Goal: Transaction & Acquisition: Purchase product/service

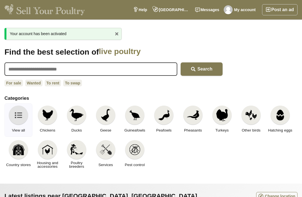
click at [47, 111] on img at bounding box center [47, 115] width 12 height 12
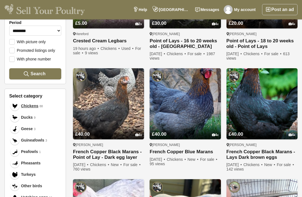
scroll to position [147, 0]
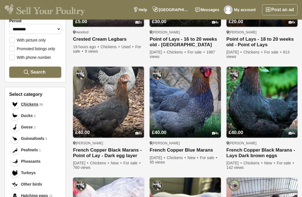
click at [25, 104] on span "Chickens" at bounding box center [29, 105] width 17 height 6
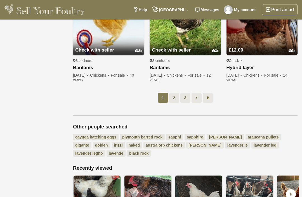
scroll to position [469, 0]
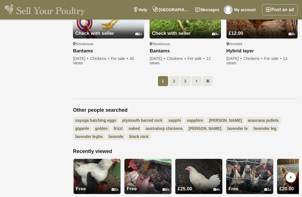
click at [173, 81] on link "2" at bounding box center [174, 81] width 10 height 10
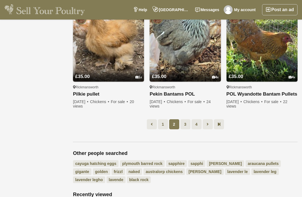
scroll to position [427, 0]
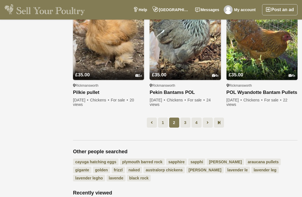
click at [184, 122] on link "3" at bounding box center [185, 123] width 10 height 10
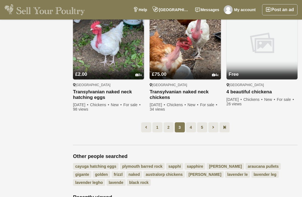
scroll to position [429, 0]
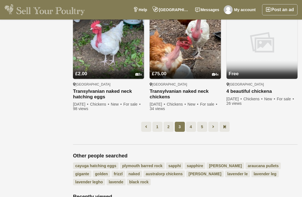
click at [189, 127] on link "4" at bounding box center [191, 127] width 10 height 10
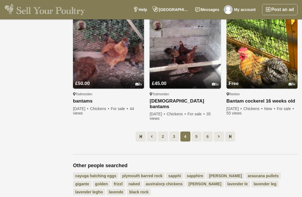
scroll to position [412, 0]
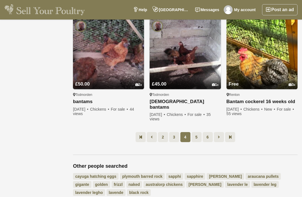
click at [195, 132] on link "5" at bounding box center [196, 137] width 10 height 10
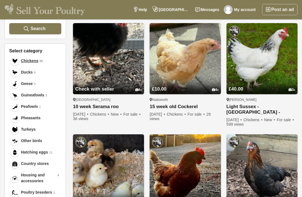
scroll to position [184, 0]
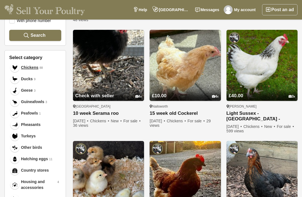
click at [265, 112] on link "Light Sussex - [GEOGRAPHIC_DATA] - [GEOGRAPHIC_DATA]" at bounding box center [261, 116] width 71 height 11
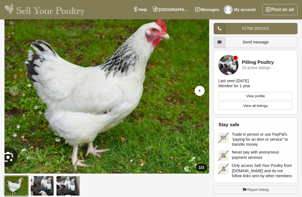
scroll to position [27, 0]
click at [46, 183] on img at bounding box center [42, 186] width 24 height 20
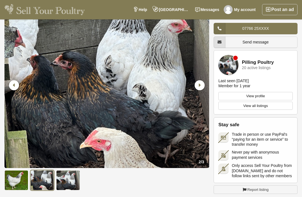
scroll to position [32, 0]
click at [67, 179] on img at bounding box center [68, 181] width 24 height 20
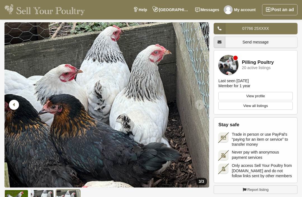
scroll to position [16, 0]
